Goal: Transaction & Acquisition: Obtain resource

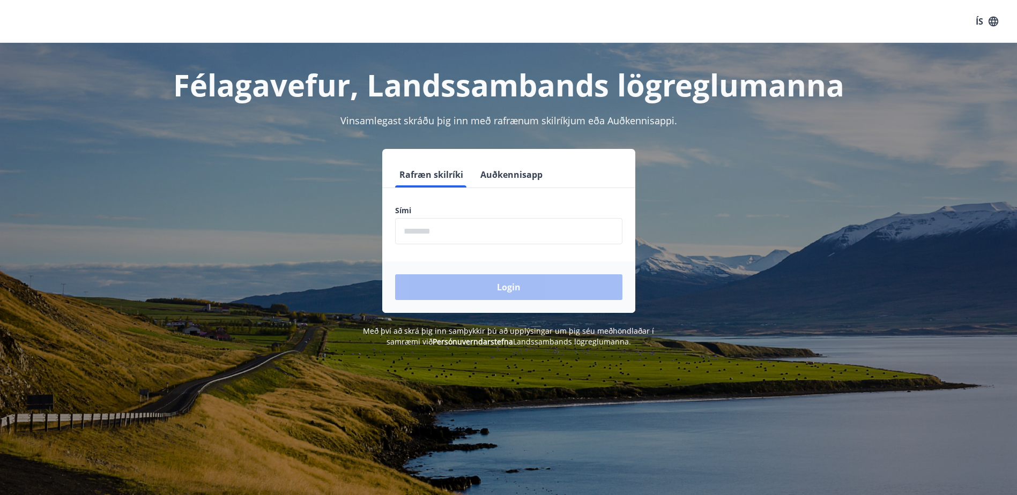
click at [497, 244] on form "Rafræn skilríki Auðkennisapp Sími ​ Login" at bounding box center [508, 237] width 253 height 151
click at [494, 237] on input "phone" at bounding box center [508, 231] width 227 height 26
type input "********"
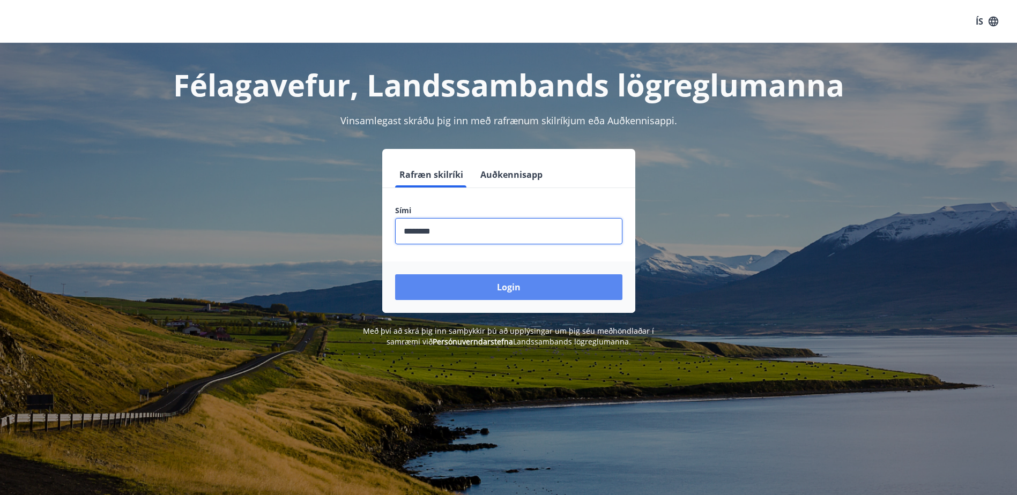
click at [491, 289] on button "Login" at bounding box center [508, 288] width 227 height 26
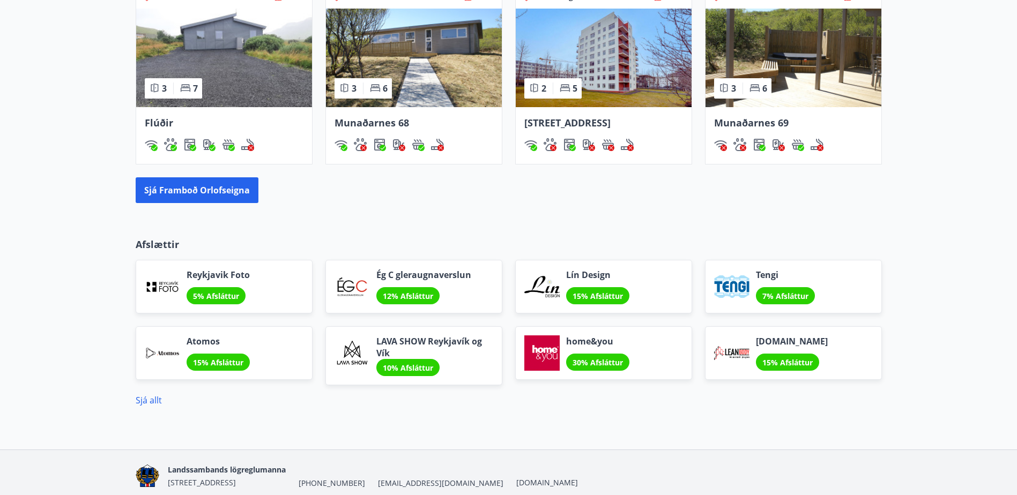
scroll to position [804, 0]
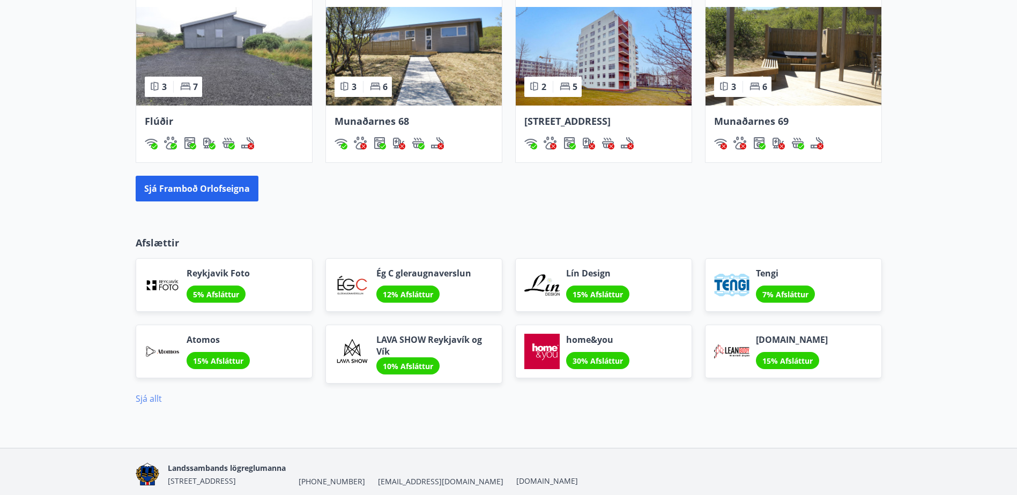
click at [149, 397] on link "Sjá allt" at bounding box center [149, 399] width 26 height 12
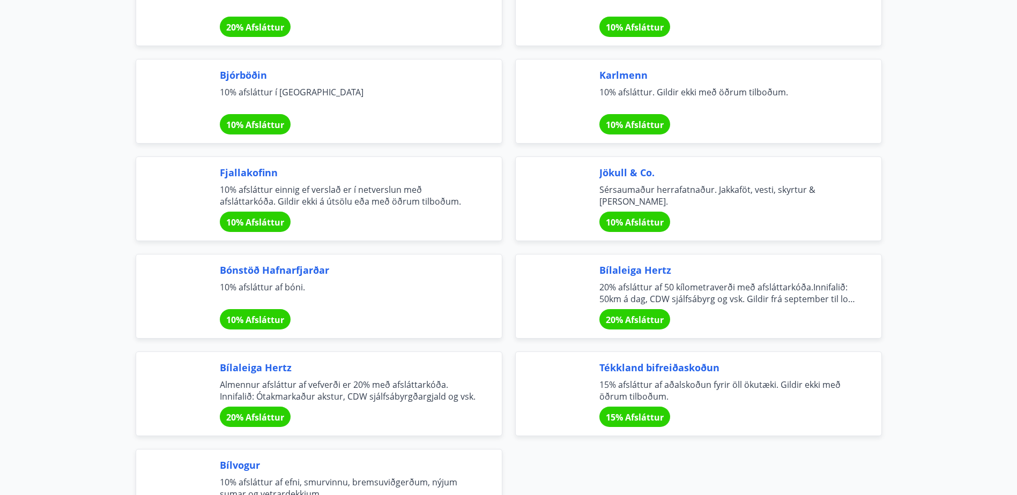
scroll to position [3539, 0]
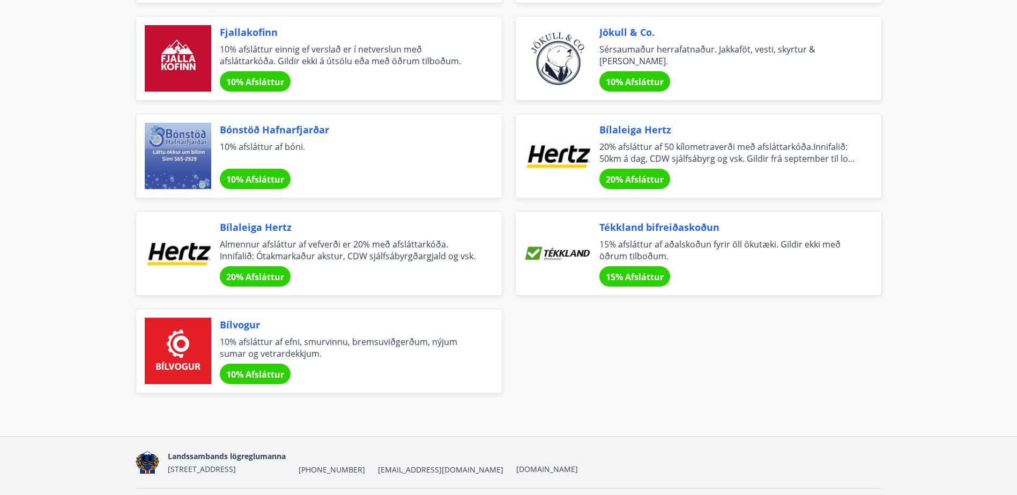
click at [277, 227] on span "Bílaleiga Hertz" at bounding box center [348, 227] width 256 height 14
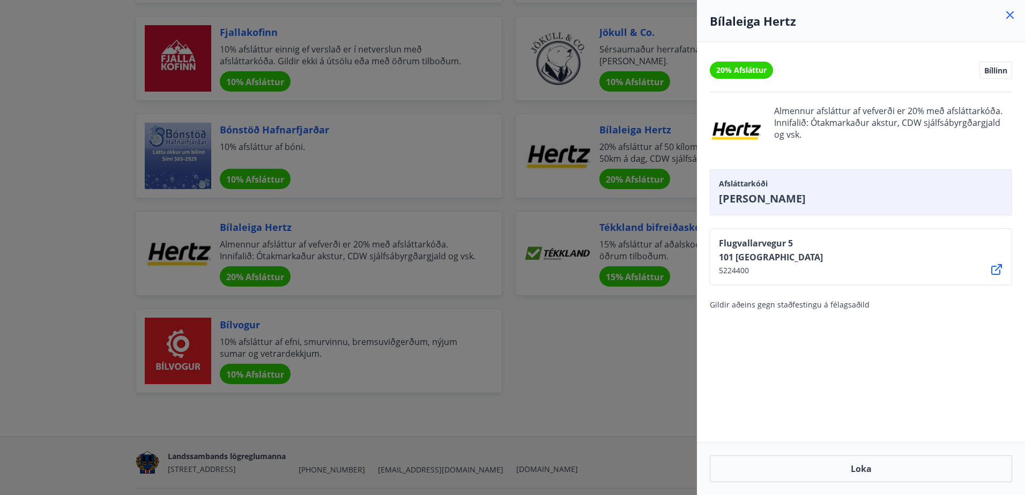
click at [123, 248] on div at bounding box center [512, 247] width 1025 height 495
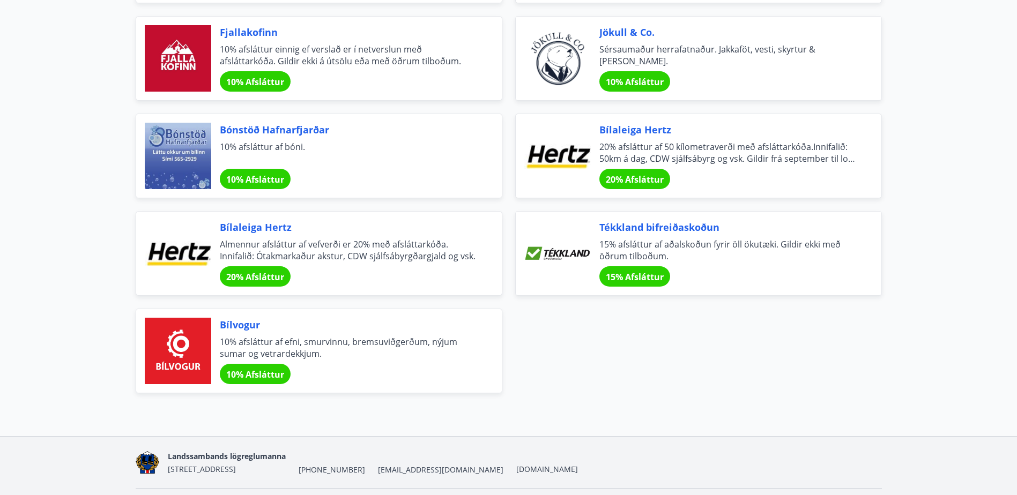
click at [251, 245] on span "Almennur afsláttur af vefverði er 20% með afsláttarkóða. Innifalið: Ótakmarkaðu…" at bounding box center [348, 251] width 256 height 24
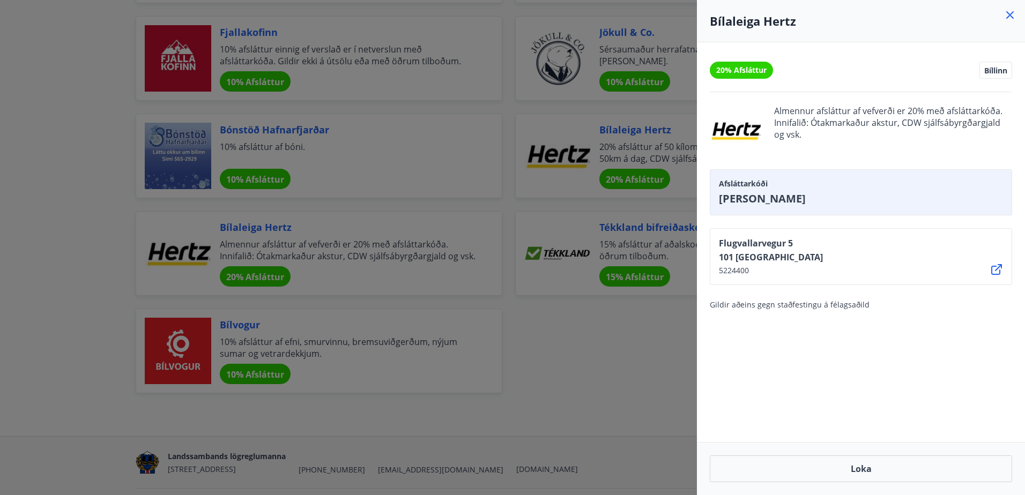
click at [102, 240] on div at bounding box center [512, 247] width 1025 height 495
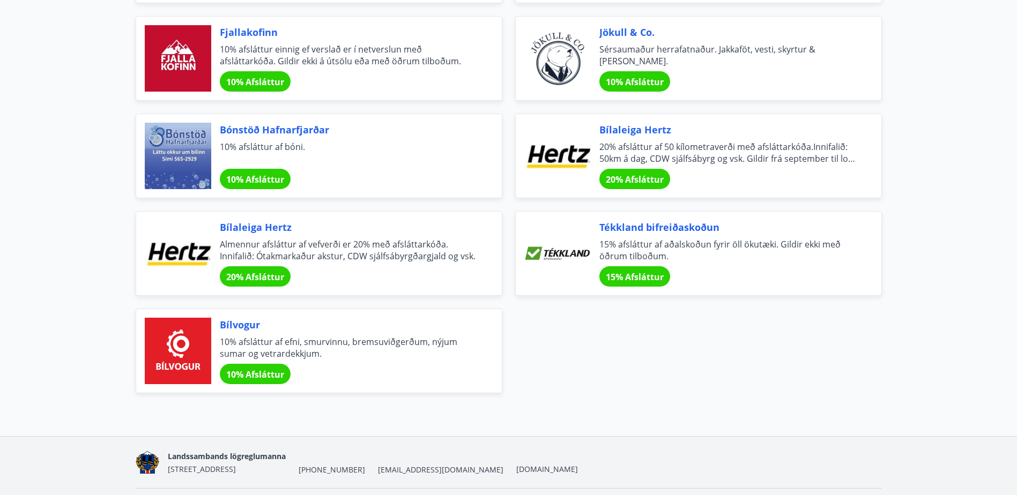
click at [639, 129] on span "Bílaleiga Hertz" at bounding box center [727, 130] width 256 height 14
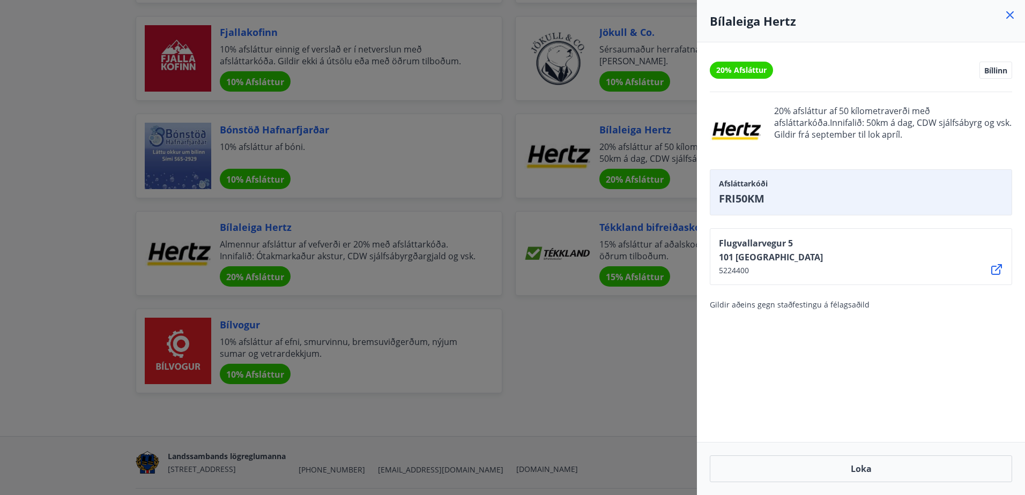
click at [57, 178] on div at bounding box center [512, 247] width 1025 height 495
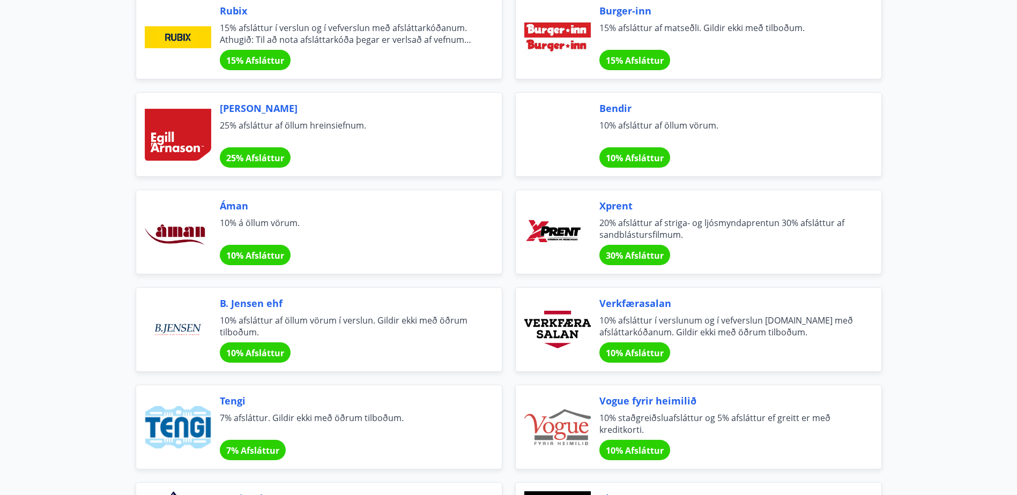
scroll to position [1287, 0]
